Goal: Information Seeking & Learning: Learn about a topic

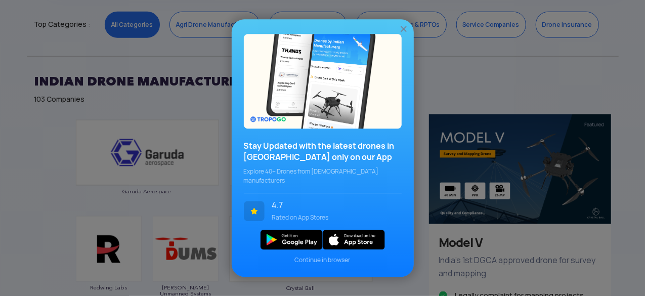
scroll to position [468, 0]
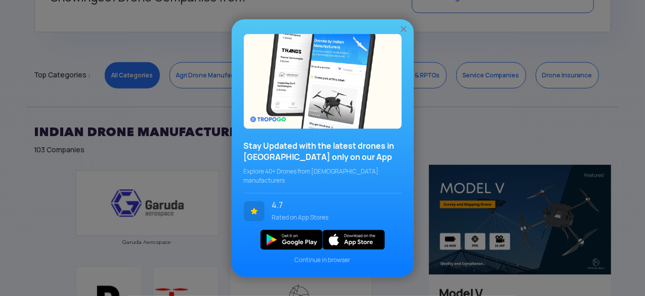
click at [404, 34] on img at bounding box center [404, 29] width 10 height 10
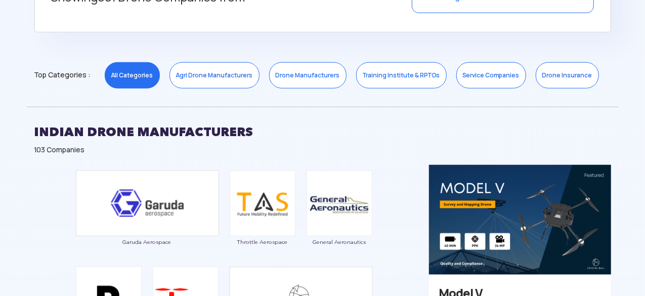
scroll to position [0, 0]
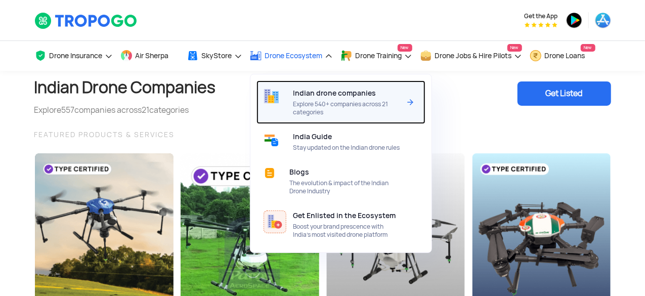
click at [319, 96] on span "Indian drone companies" at bounding box center [335, 93] width 83 height 8
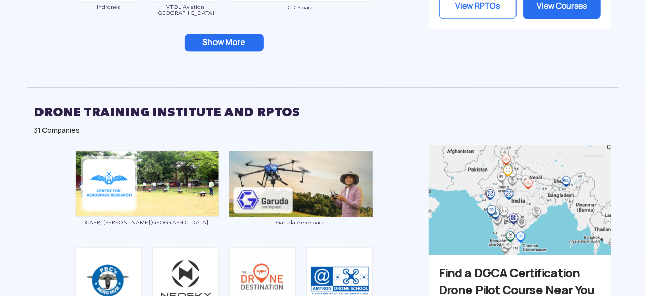
scroll to position [1184, 0]
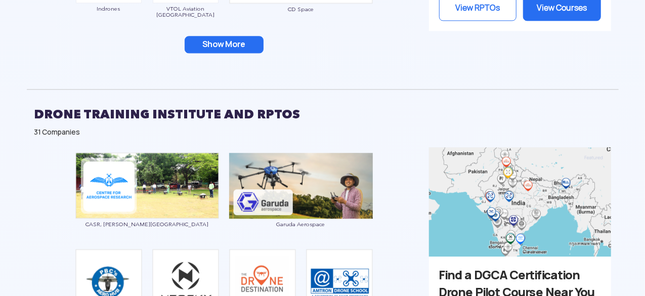
click at [249, 39] on button "Show More" at bounding box center [224, 44] width 79 height 17
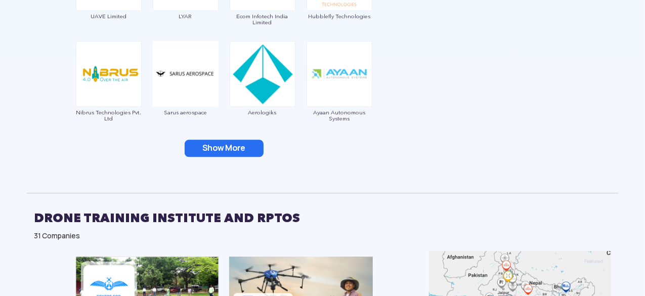
scroll to position [1277, 0]
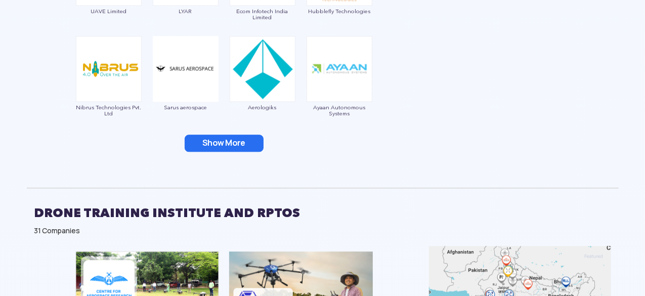
click at [231, 144] on button "Show More" at bounding box center [224, 143] width 79 height 17
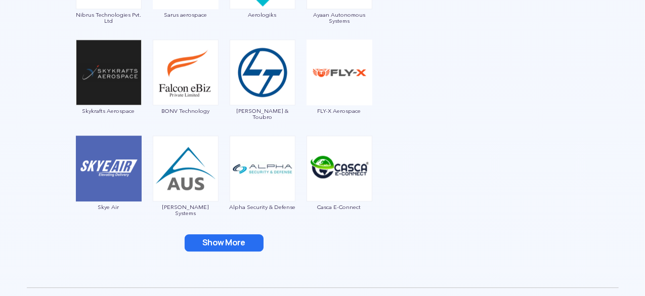
scroll to position [1370, 0]
click at [237, 240] on button "Show More" at bounding box center [224, 242] width 79 height 17
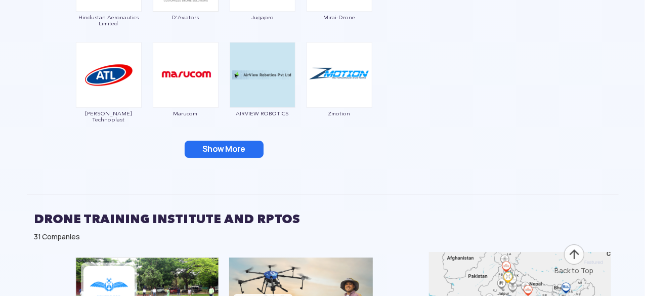
scroll to position [1632, 0]
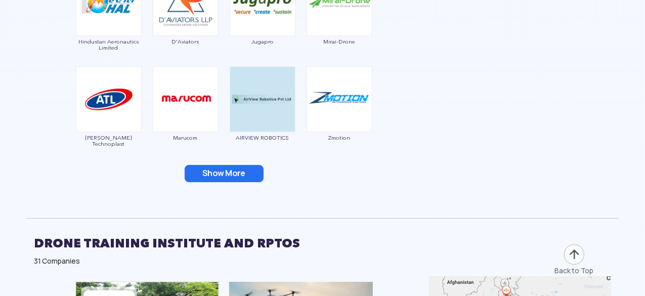
click at [217, 172] on button "Show More" at bounding box center [224, 173] width 79 height 17
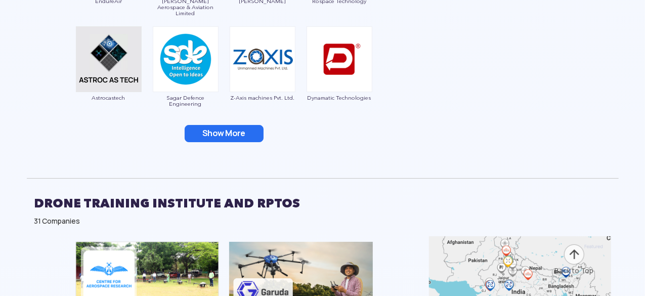
scroll to position [1866, 0]
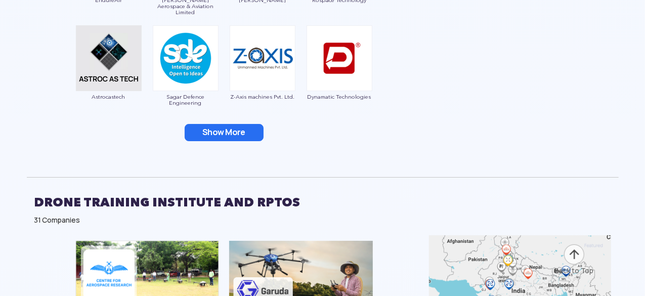
click at [212, 139] on button "Show More" at bounding box center [224, 132] width 79 height 17
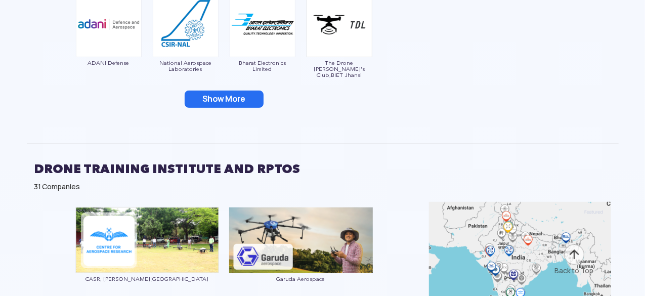
scroll to position [2091, 0]
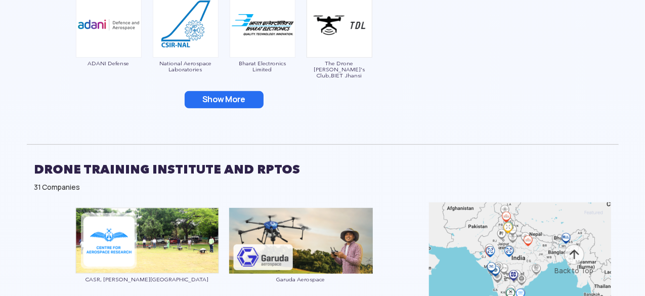
click at [213, 99] on button "Show More" at bounding box center [224, 99] width 79 height 17
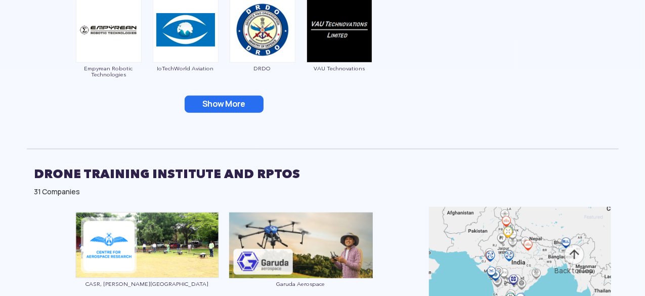
scroll to position [2351, 0]
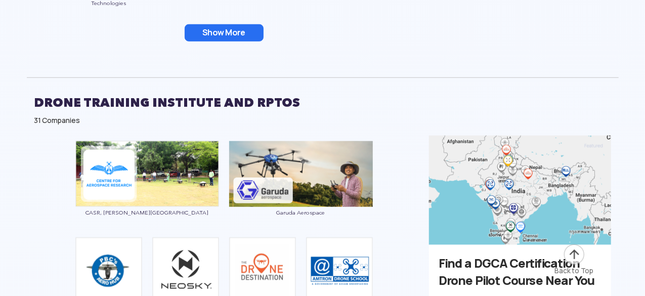
click at [250, 35] on button "Show More" at bounding box center [224, 32] width 79 height 17
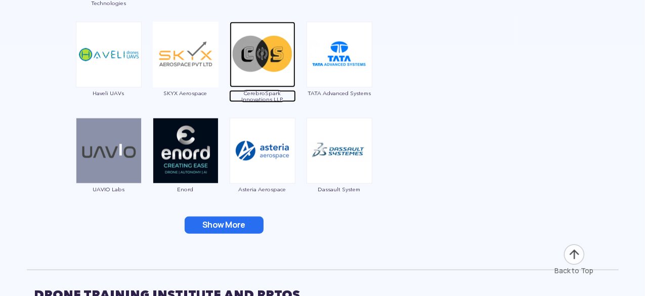
click at [250, 35] on img at bounding box center [263, 55] width 66 height 66
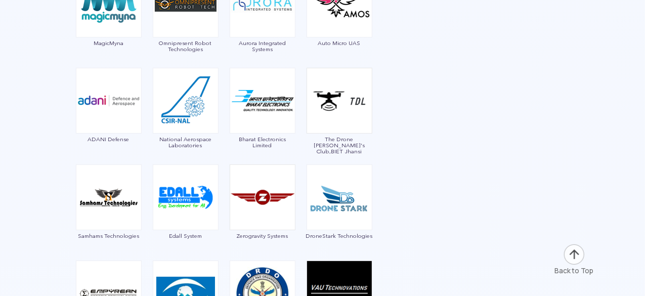
scroll to position [2016, 0]
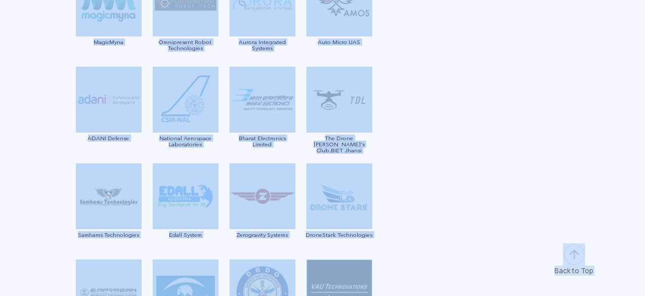
copy body "Lor ips Dol Sitam Consectet Adi Elits Doeiusmod Tem Incid Utlab, Etdoloremagna,…"
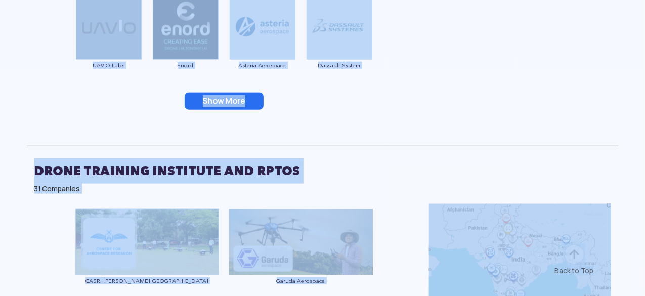
scroll to position [2510, 0]
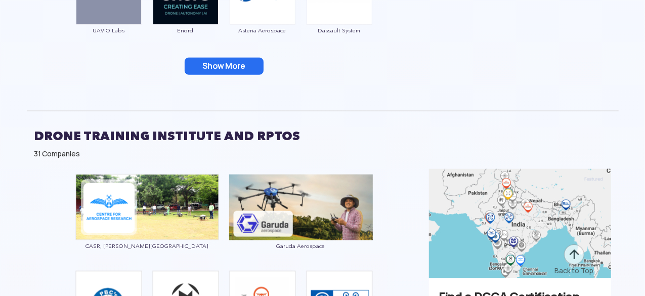
click at [244, 60] on button "Show More" at bounding box center [224, 66] width 79 height 17
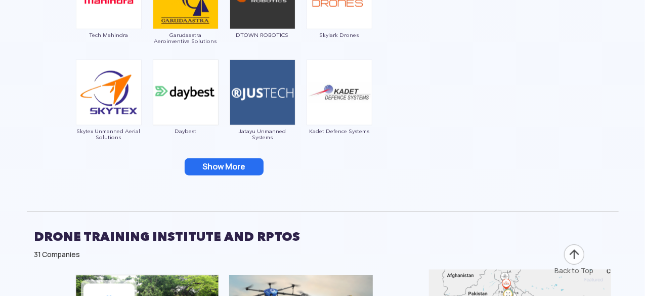
scroll to position [2602, 0]
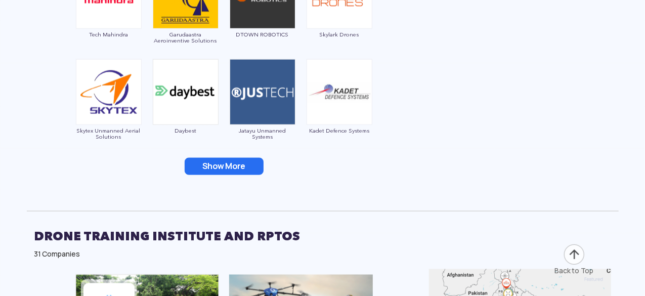
click at [246, 163] on button "Show More" at bounding box center [224, 166] width 79 height 17
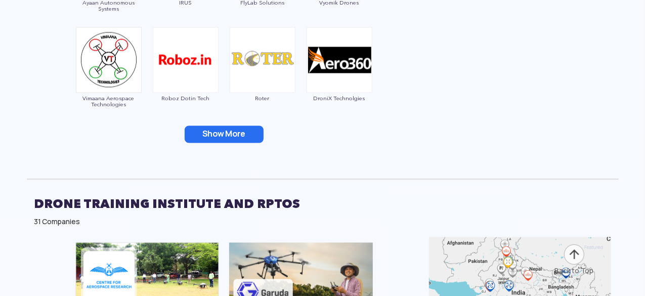
scroll to position [2826, 0]
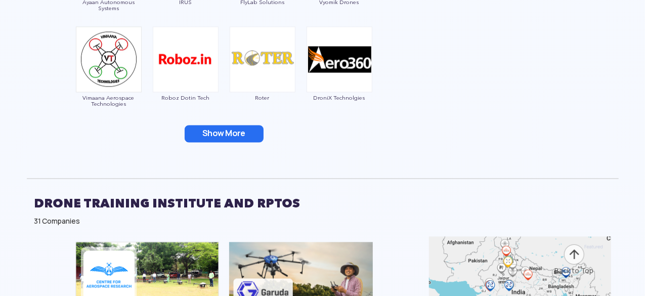
click at [236, 136] on button "Show More" at bounding box center [224, 134] width 79 height 17
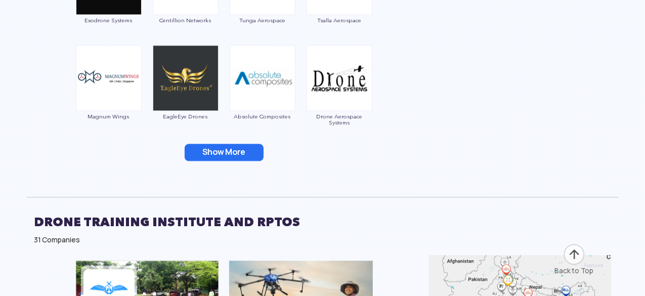
scroll to position [3052, 0]
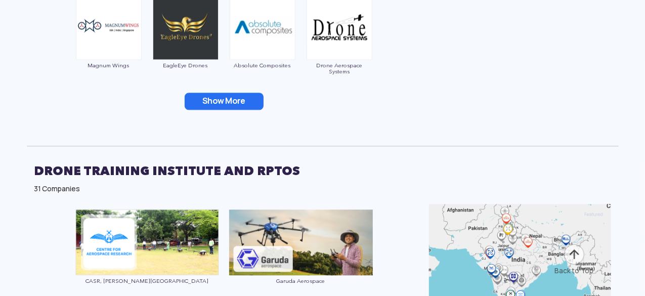
click at [226, 94] on button "Show More" at bounding box center [224, 101] width 79 height 17
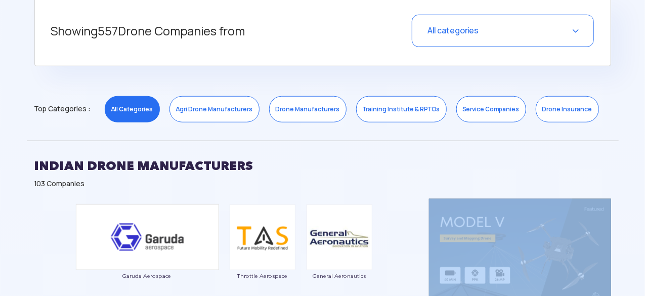
scroll to position [637, 0]
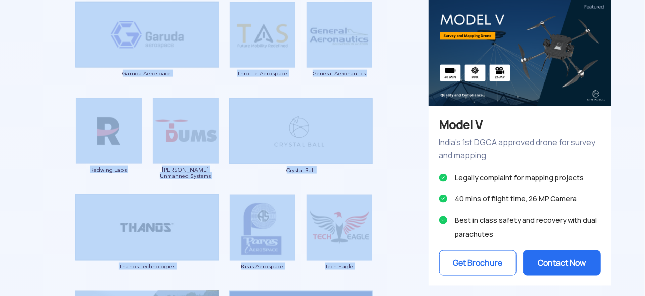
drag, startPoint x: 321, startPoint y: 177, endPoint x: 103, endPoint y: 48, distance: 253.3
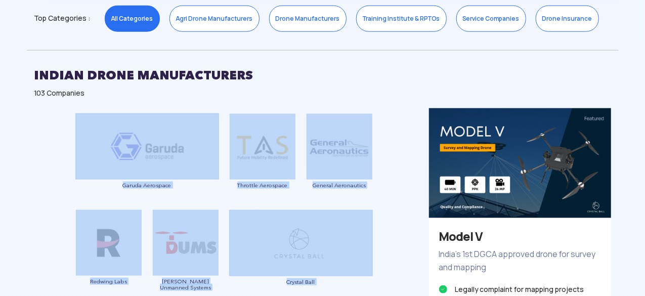
scroll to position [524, 0]
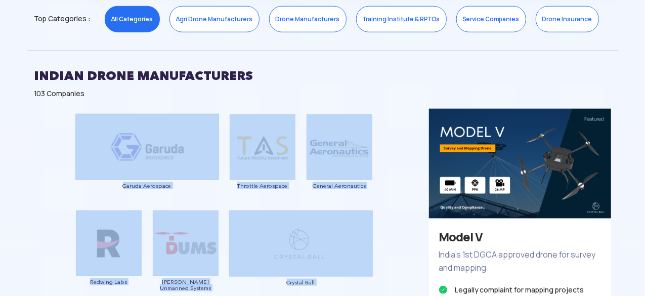
copy div "Garuda Aerospace Throttle Aerospace General Aeronautics Redwing Labs [PERSON_NA…"
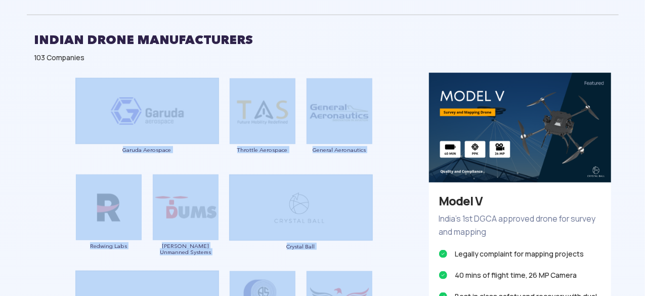
scroll to position [465, 0]
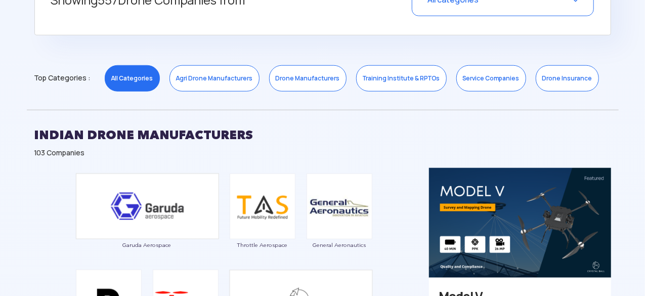
click at [231, 78] on link "Agri Drone Manufacturers" at bounding box center [215, 78] width 90 height 26
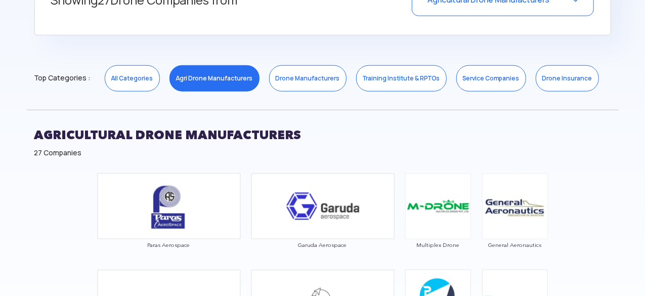
click at [297, 73] on link "Drone Manufacturers" at bounding box center [307, 78] width 77 height 26
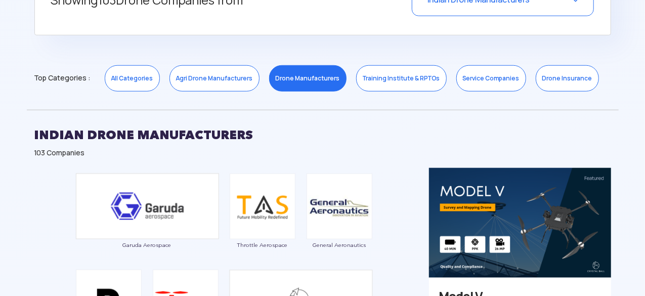
click at [362, 84] on link "Training Institute & RPTOs" at bounding box center [401, 78] width 91 height 26
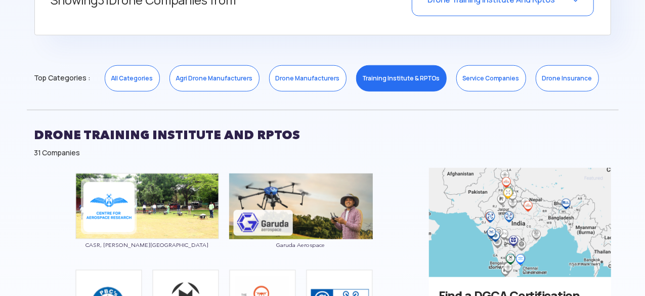
click at [457, 75] on link "Service Companies" at bounding box center [492, 78] width 70 height 26
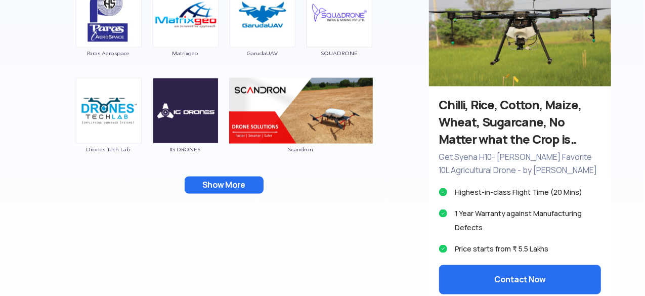
scroll to position [657, 0]
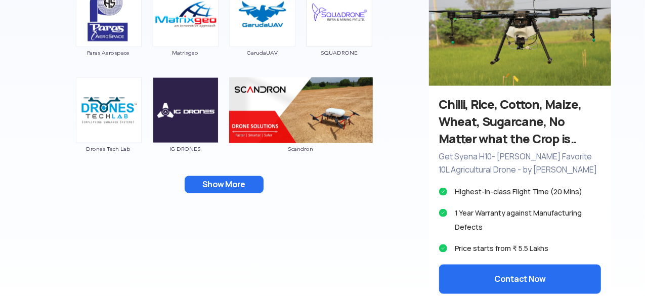
click at [241, 184] on button "Show More" at bounding box center [224, 184] width 79 height 17
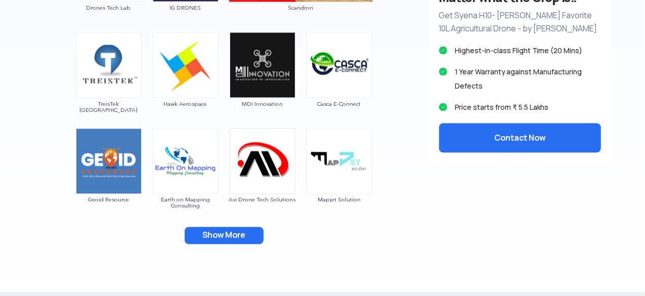
scroll to position [802, 0]
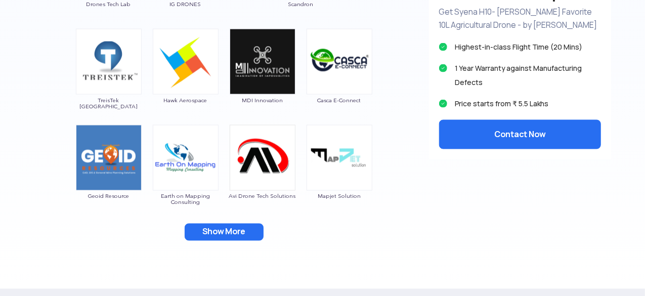
click at [256, 222] on div "Paras Aerospace Matrixgeo GarudaUAV SQUADRONE Drones Tech Lab IG DRONES Scandro…" at bounding box center [224, 44] width 395 height 427
click at [247, 230] on button "Show More" at bounding box center [224, 232] width 79 height 17
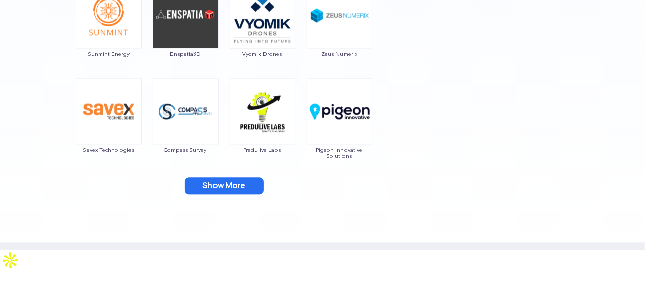
scroll to position [1041, 0]
click at [227, 184] on button "Show More" at bounding box center [224, 185] width 79 height 17
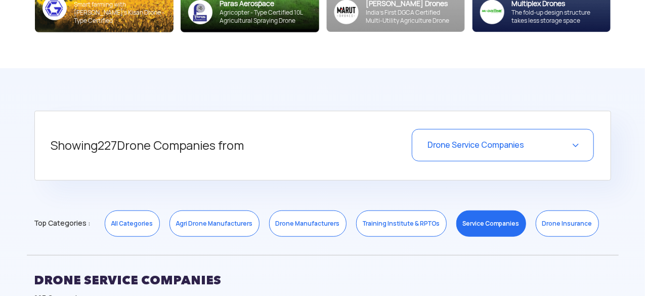
scroll to position [322, 0]
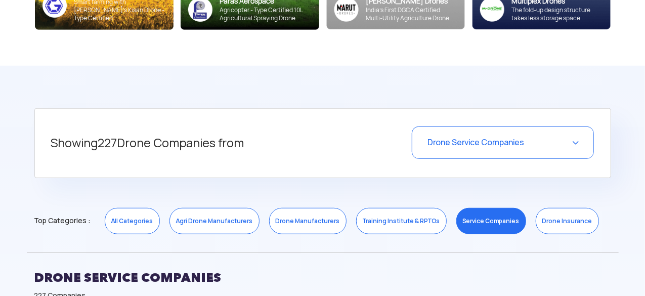
click at [550, 225] on link "Drone Insurance" at bounding box center [567, 221] width 63 height 26
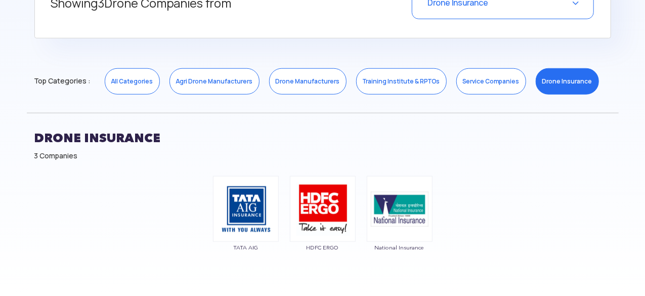
scroll to position [464, 0]
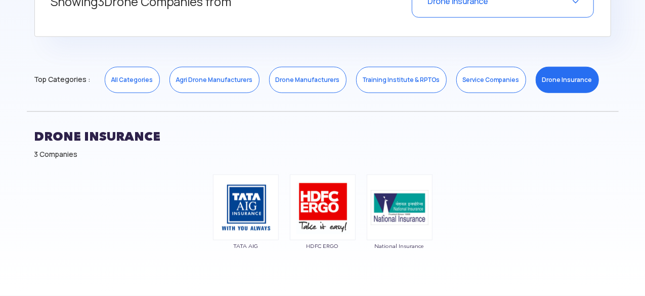
click at [283, 84] on link "Drone Manufacturers" at bounding box center [307, 80] width 77 height 26
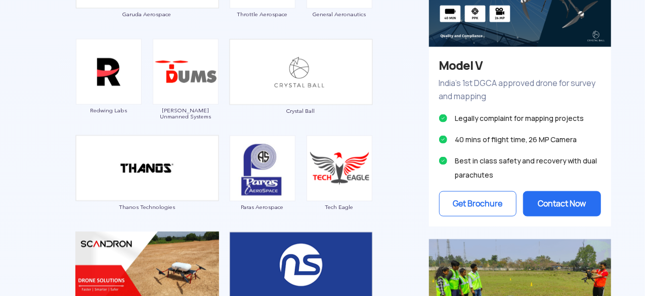
scroll to position [697, 0]
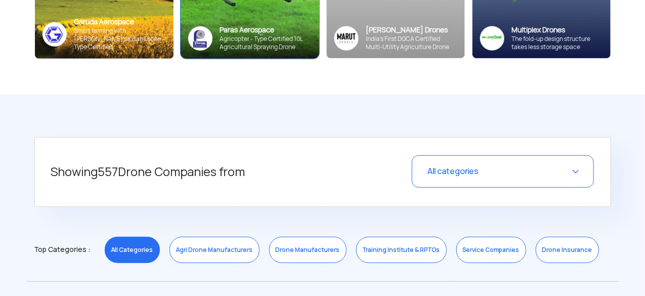
scroll to position [360, 0]
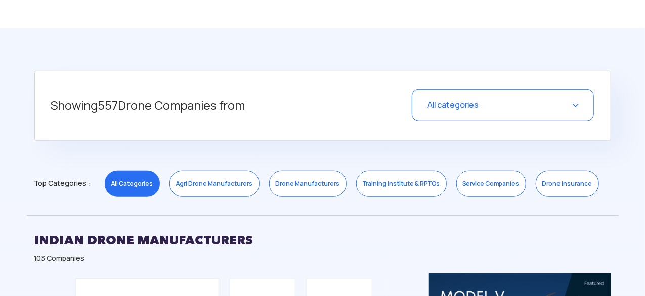
click at [224, 181] on link "Agri Drone Manufacturers" at bounding box center [215, 184] width 90 height 26
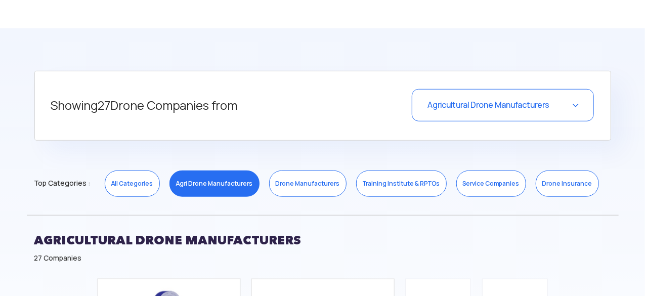
click at [292, 180] on link "Drone Manufacturers" at bounding box center [307, 184] width 77 height 26
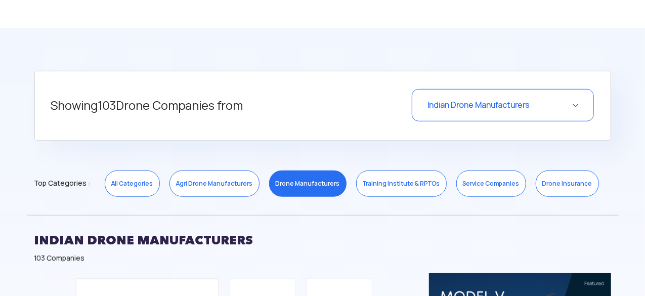
click at [359, 180] on link "Training Institute & RPTOs" at bounding box center [401, 184] width 91 height 26
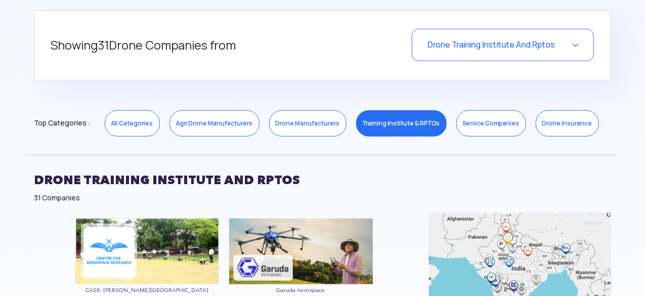
scroll to position [417, 0]
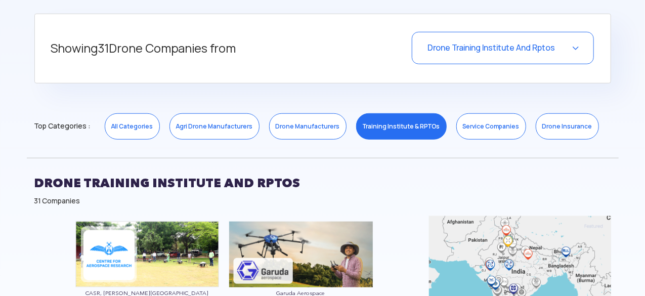
click at [492, 130] on link "Service Companies" at bounding box center [492, 126] width 70 height 26
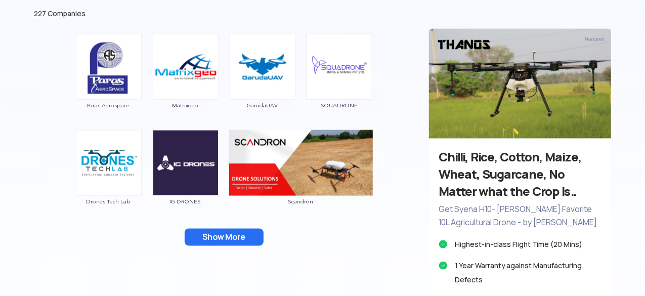
scroll to position [605, 0]
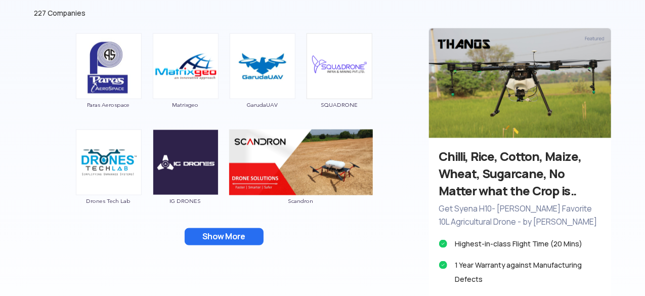
click at [233, 237] on button "Show More" at bounding box center [224, 236] width 79 height 17
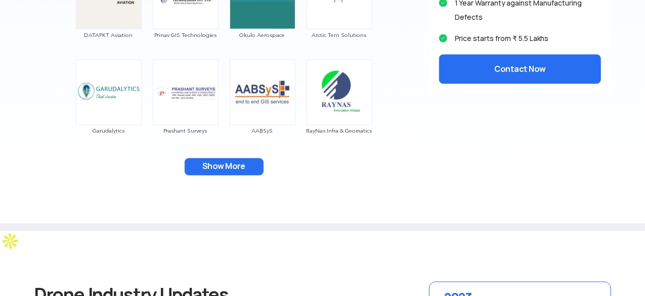
scroll to position [914, 0]
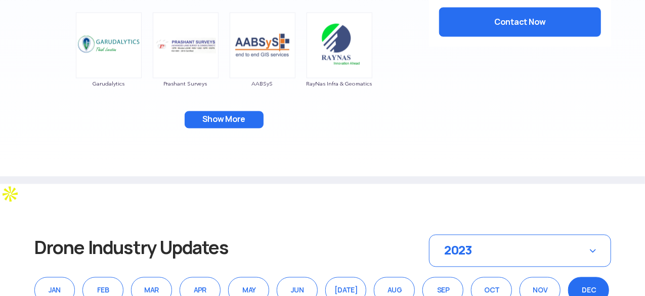
click at [230, 118] on button "Show More" at bounding box center [224, 119] width 79 height 17
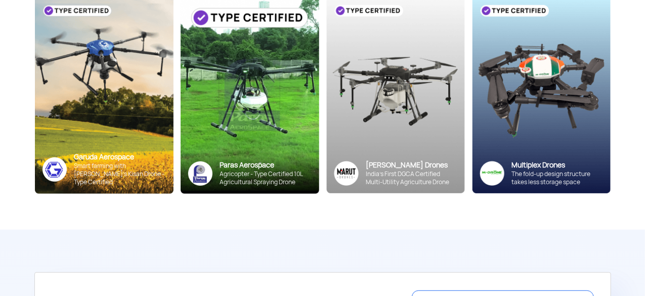
scroll to position [137, 0]
